Goal: Task Accomplishment & Management: Manage account settings

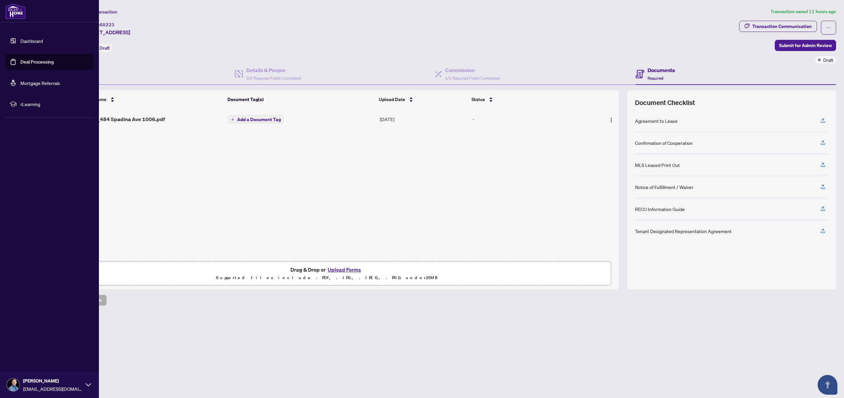
click at [33, 62] on link "Deal Processing" at bounding box center [36, 62] width 33 height 6
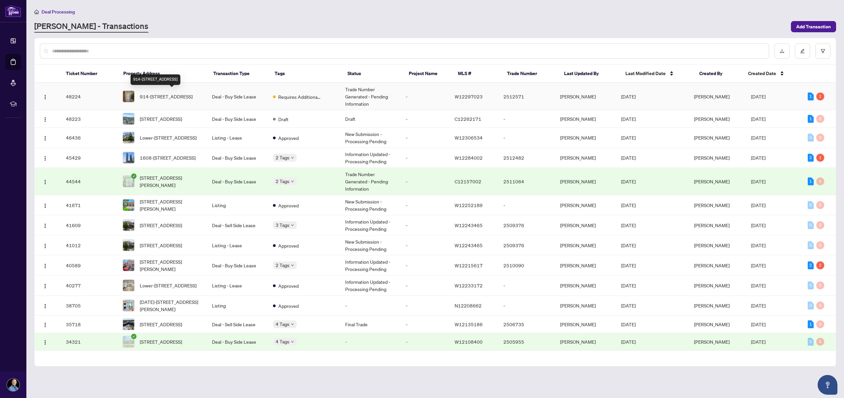
click at [184, 100] on span "914-[STREET_ADDRESS]" at bounding box center [166, 96] width 53 height 7
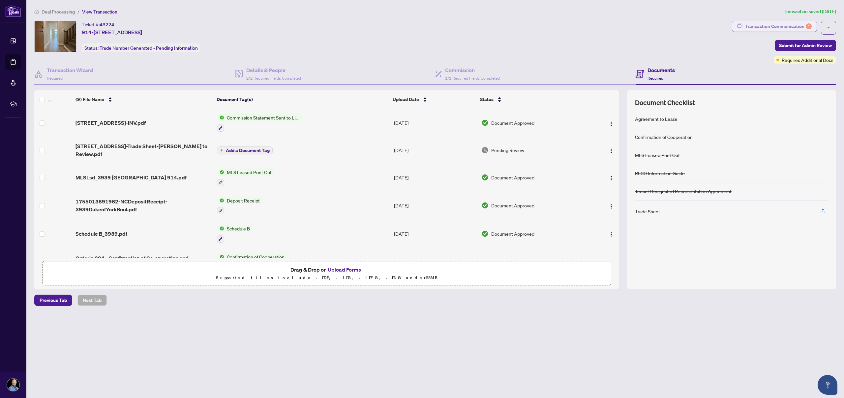
click at [787, 27] on div "Transaction Communication 1" at bounding box center [778, 26] width 67 height 11
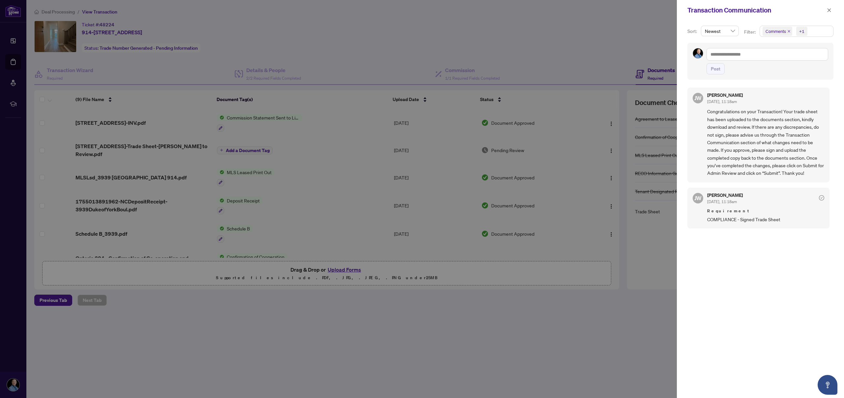
click at [629, 34] on div at bounding box center [422, 199] width 844 height 398
click at [828, 11] on icon "close" at bounding box center [828, 10] width 5 height 5
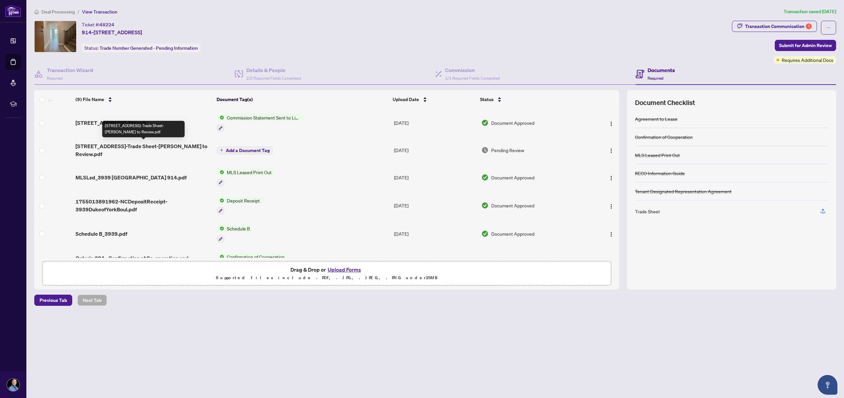
click at [150, 146] on span "[STREET_ADDRESS]-Trade Sheet-[PERSON_NAME] to Review.pdf" at bounding box center [143, 150] width 136 height 16
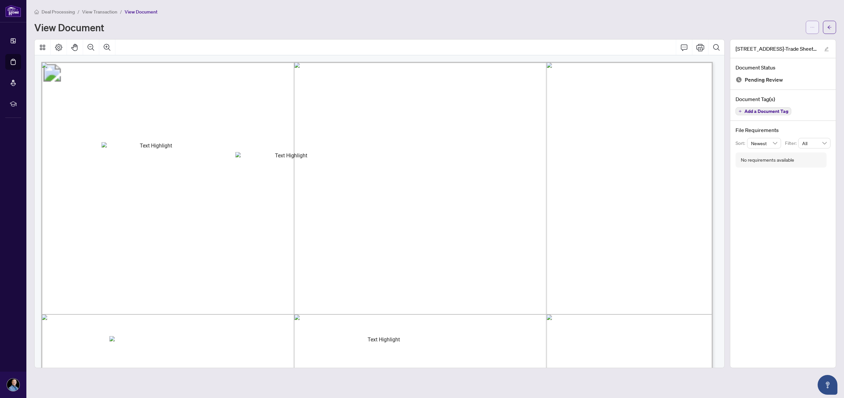
click at [811, 28] on icon "ellipsis" at bounding box center [812, 27] width 5 height 5
click at [783, 42] on span "Download" at bounding box center [788, 41] width 50 height 7
click at [830, 26] on icon "arrow-left" at bounding box center [829, 27] width 5 height 5
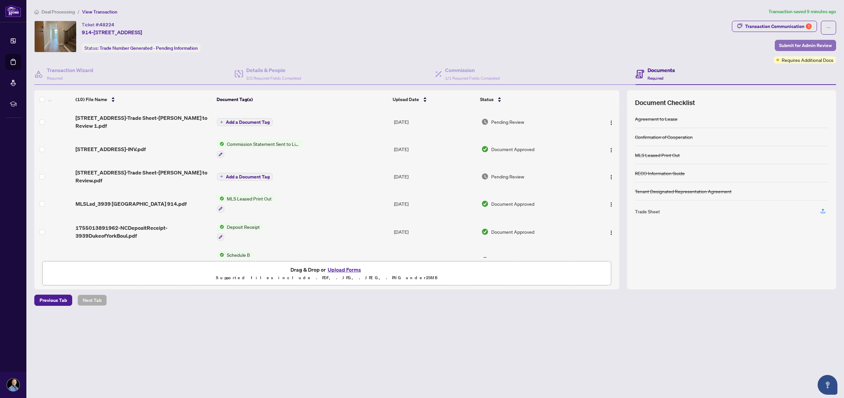
click at [794, 44] on span "Submit for Admin Review" at bounding box center [805, 45] width 53 height 11
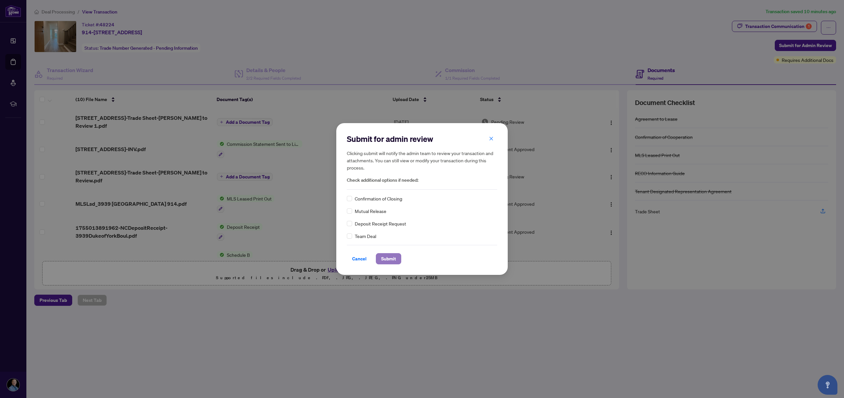
click at [391, 261] on span "Submit" at bounding box center [388, 259] width 15 height 11
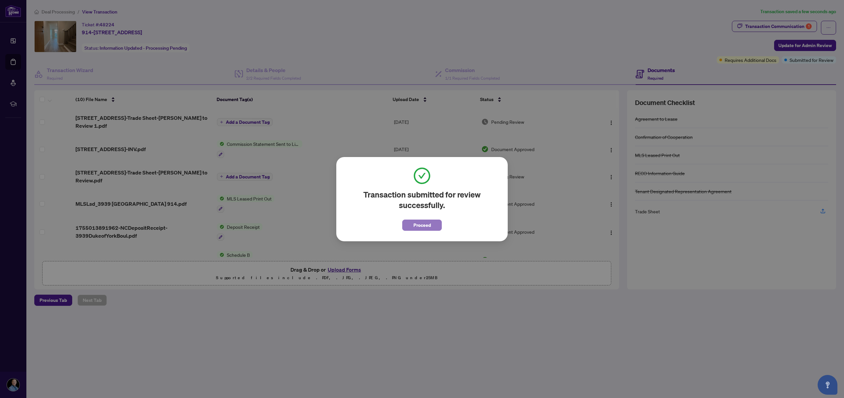
click at [414, 224] on span "Proceed" at bounding box center [421, 225] width 17 height 11
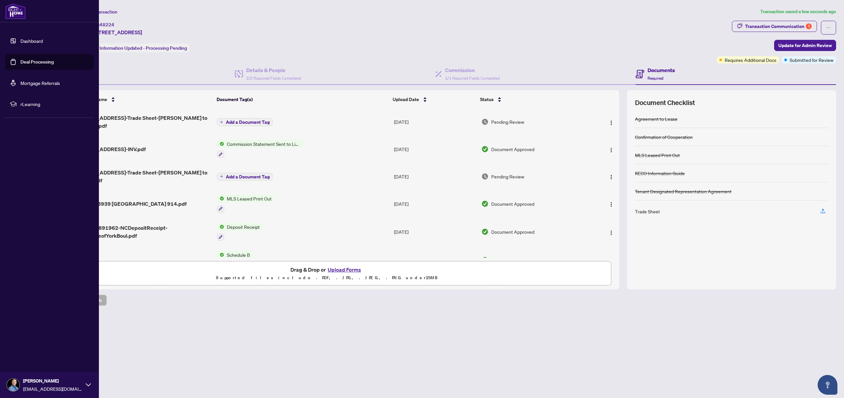
click at [24, 61] on link "Deal Processing" at bounding box center [36, 62] width 33 height 6
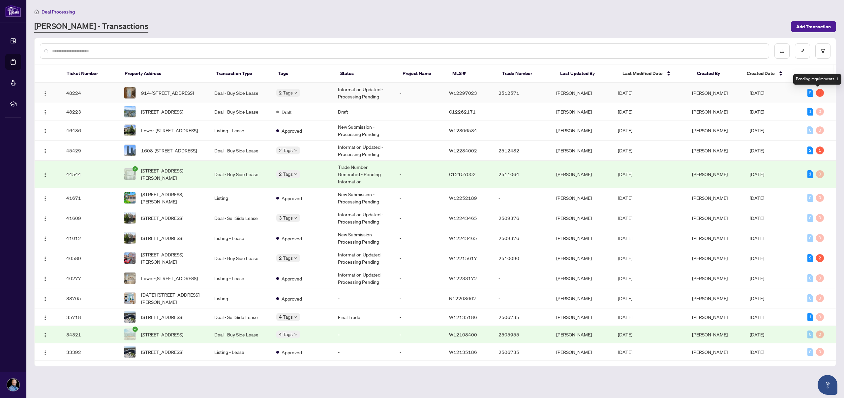
click at [818, 93] on div "1" at bounding box center [820, 93] width 8 height 8
click at [192, 152] on span "1608-[STREET_ADDRESS]" at bounding box center [169, 150] width 56 height 7
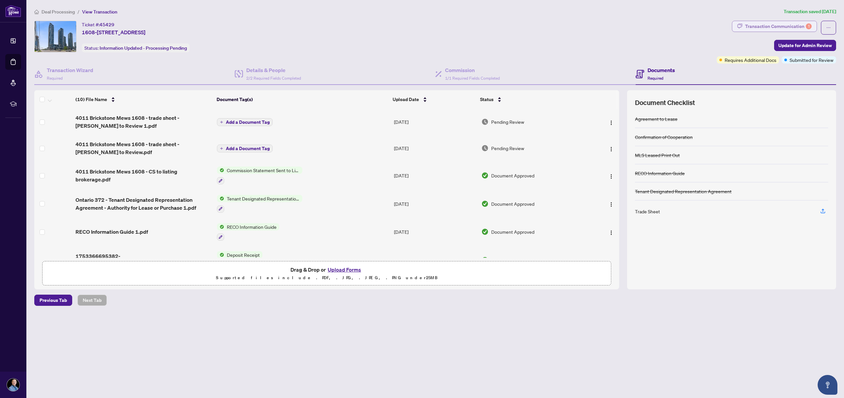
click at [798, 27] on div "Transaction Communication 1" at bounding box center [778, 26] width 67 height 11
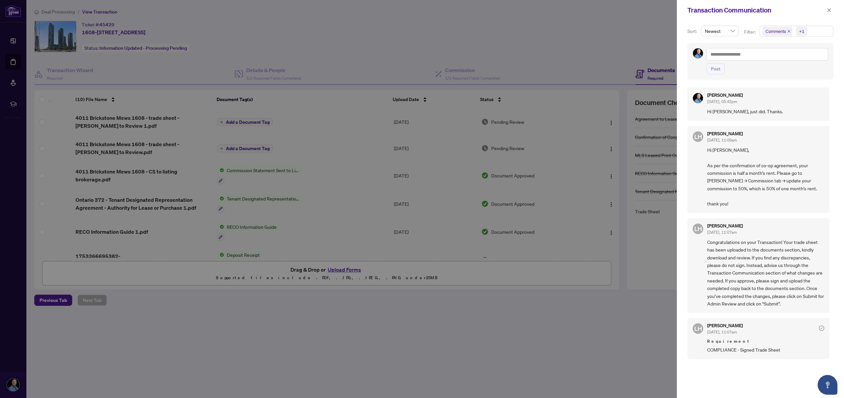
click at [611, 64] on div at bounding box center [422, 199] width 844 height 398
click at [831, 10] on icon "close" at bounding box center [828, 10] width 5 height 5
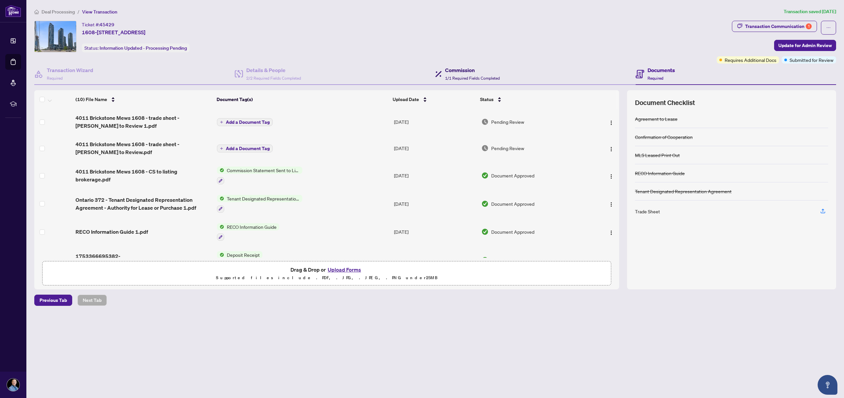
click at [467, 76] on span "1/1 Required Fields Completed" at bounding box center [472, 78] width 55 height 5
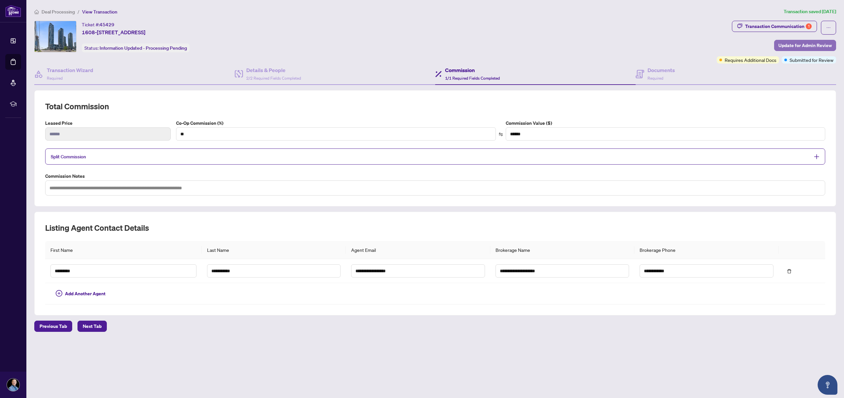
click at [787, 45] on span "Update for Admin Review" at bounding box center [804, 45] width 53 height 11
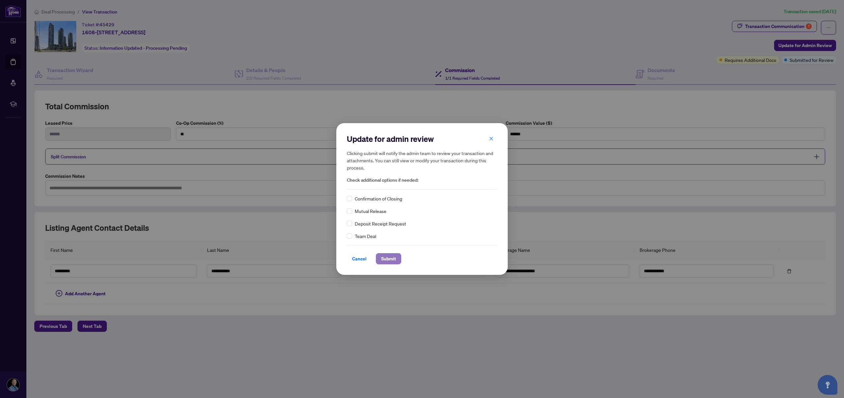
click at [394, 261] on span "Submit" at bounding box center [388, 259] width 15 height 11
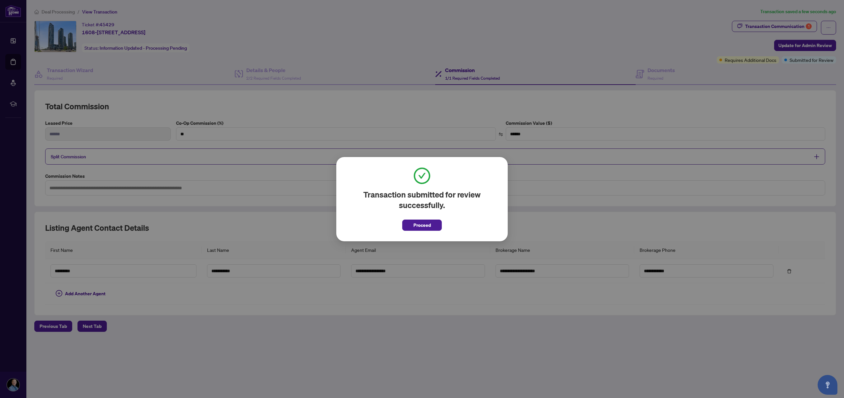
drag, startPoint x: 424, startPoint y: 221, endPoint x: 403, endPoint y: 211, distance: 23.3
click at [424, 221] on span "Proceed" at bounding box center [421, 225] width 17 height 11
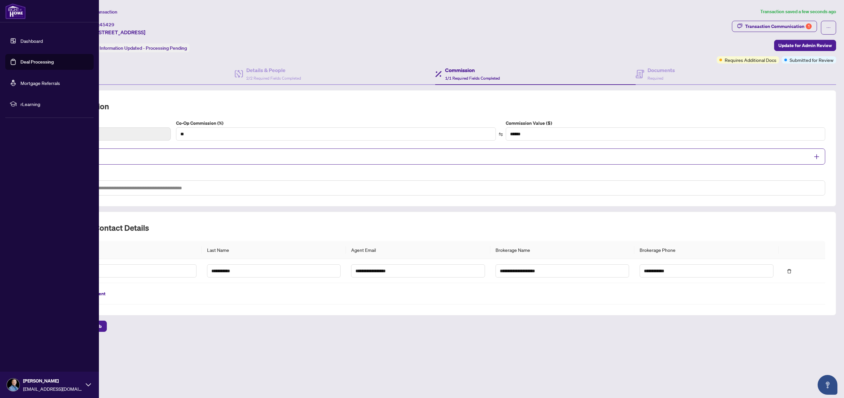
click at [42, 64] on link "Deal Processing" at bounding box center [36, 62] width 33 height 6
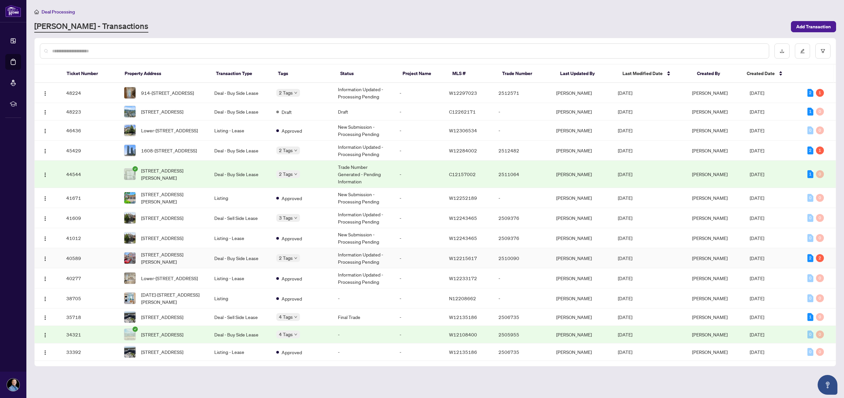
click at [174, 259] on div "Lower-[STREET_ADDRESS]" at bounding box center [159, 264] width 54 height 11
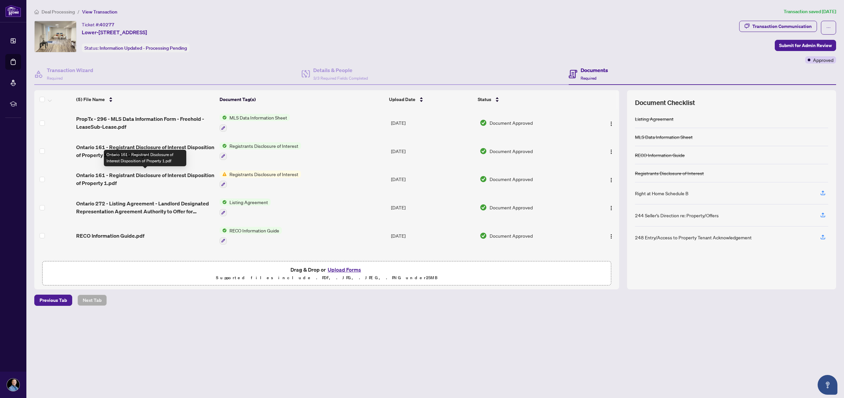
click at [144, 176] on span "Ontario 161 - Registrant Disclosure of Interest Disposition of Property 1.pdf" at bounding box center [145, 179] width 138 height 16
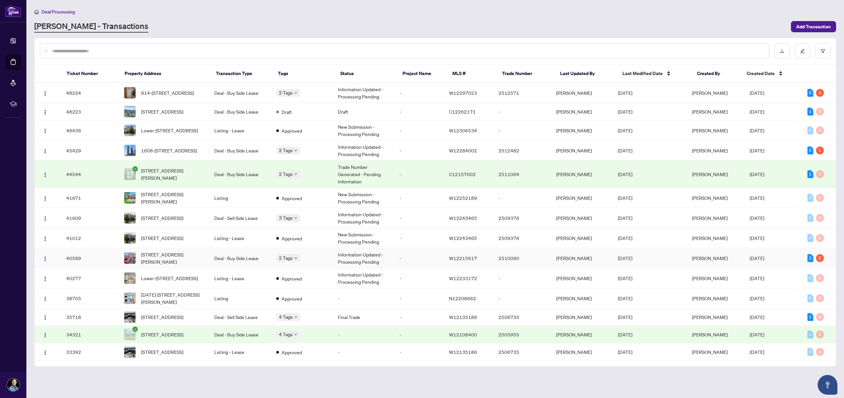
click at [752, 261] on span "[DATE]" at bounding box center [756, 258] width 14 height 6
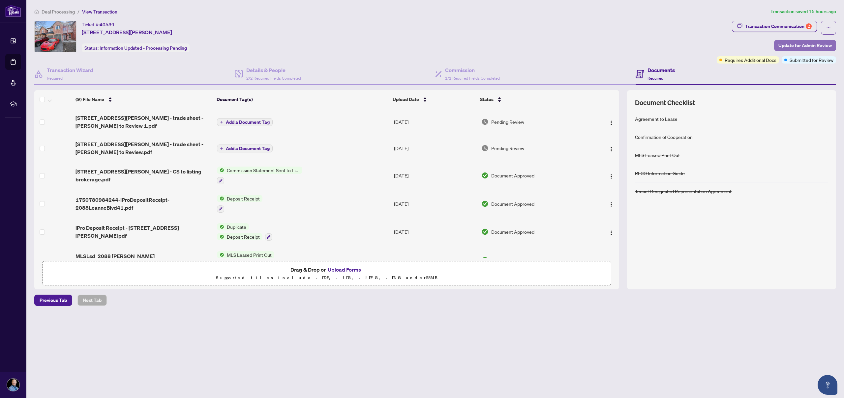
click at [799, 44] on span "Update for Admin Review" at bounding box center [804, 45] width 53 height 11
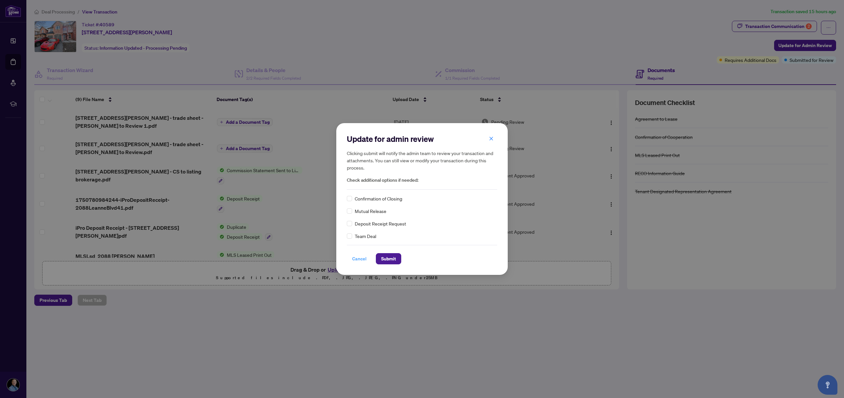
click at [358, 261] on span "Cancel" at bounding box center [359, 259] width 14 height 11
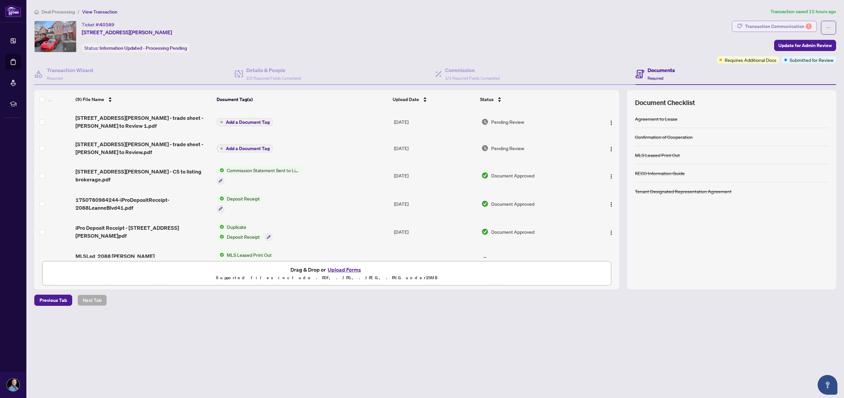
click at [777, 28] on div "Transaction Communication 2" at bounding box center [778, 26] width 67 height 11
type textarea "**********"
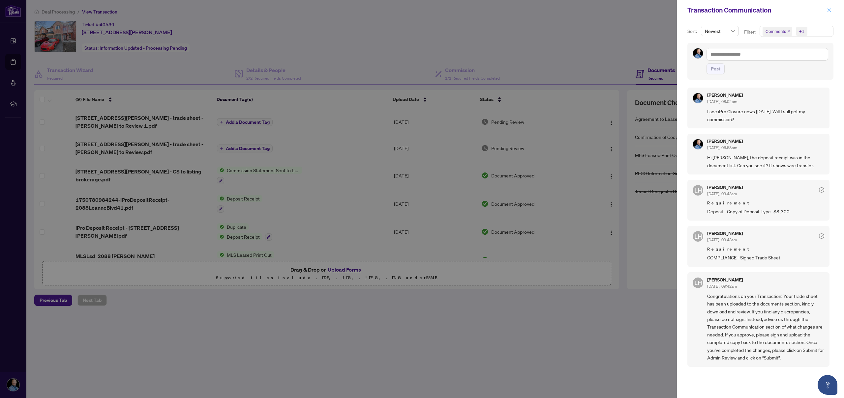
click at [830, 8] on icon "close" at bounding box center [828, 10] width 5 height 5
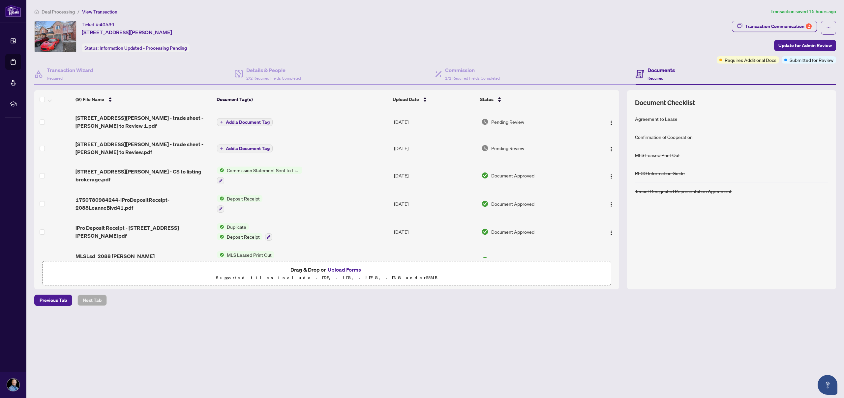
click at [563, 37] on div "Ticket #: 40589 [STREET_ADDRESS][PERSON_NAME] Status: Information Updated - Pro…" at bounding box center [374, 37] width 680 height 32
